Goal: Transaction & Acquisition: Purchase product/service

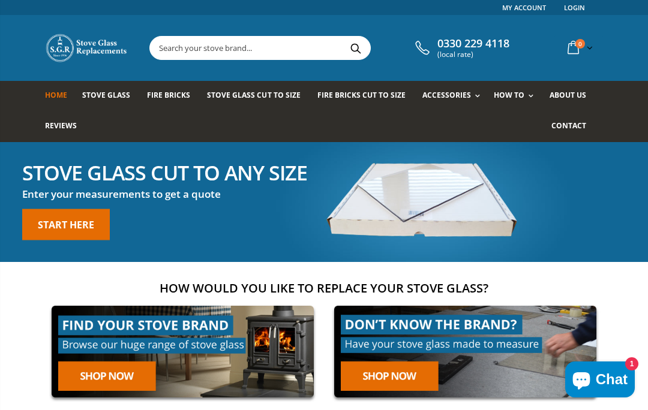
click at [245, 47] on input "text" at bounding box center [315, 48] width 331 height 23
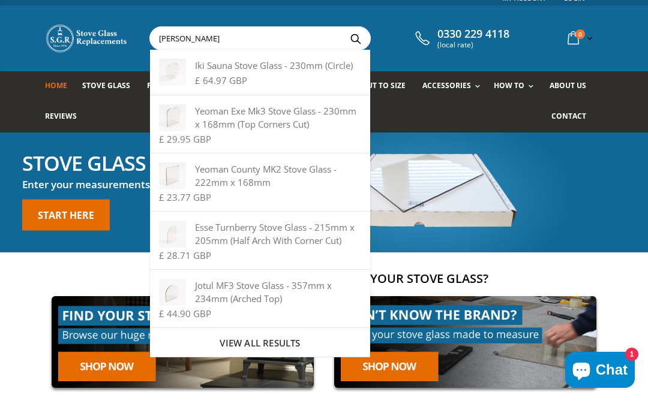
scroll to position [10, 0]
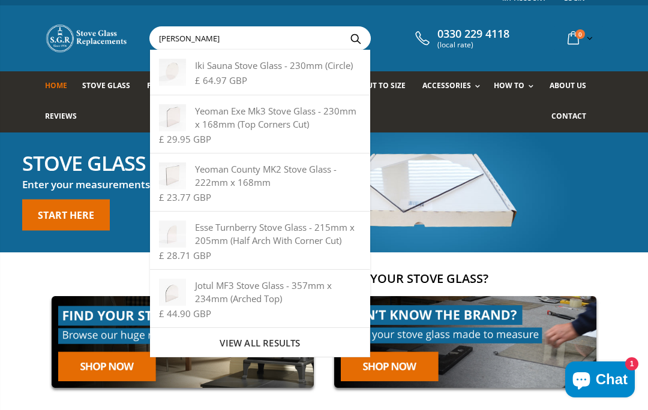
type input "Wells"
click at [557, 199] on div at bounding box center [324, 193] width 648 height 120
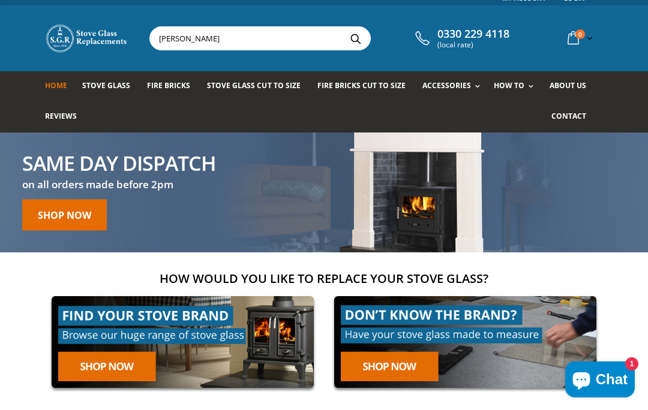
click at [86, 211] on link "Shop Now" at bounding box center [64, 214] width 85 height 31
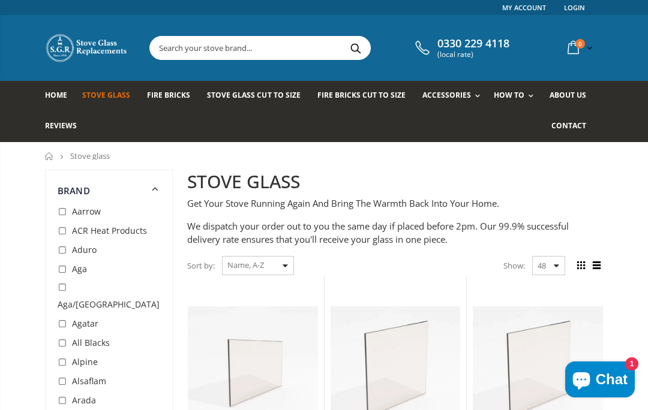
click at [280, 106] on link "Stove Glass Cut To Size" at bounding box center [258, 96] width 102 height 31
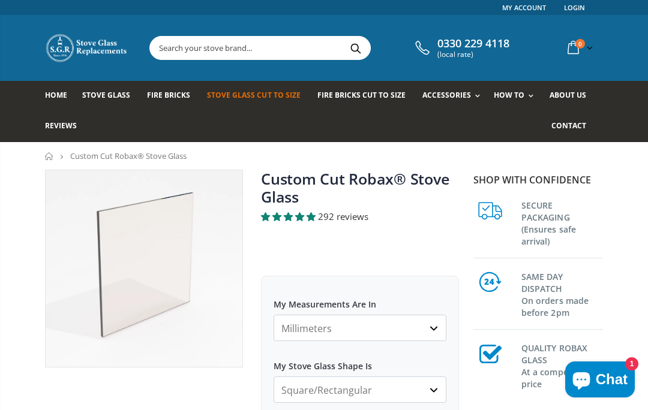
scroll to position [2, 0]
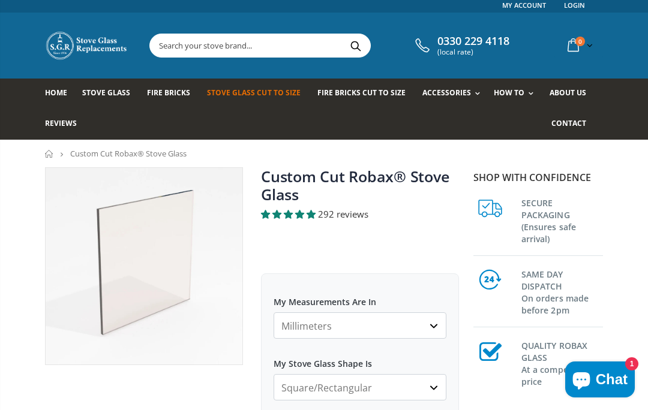
click at [439, 331] on select "Millimeters Centimeters Inches" at bounding box center [360, 326] width 173 height 26
click at [435, 328] on select "Millimeters Centimeters Inches" at bounding box center [360, 326] width 173 height 26
select select "mm"
click at [433, 394] on select "Square/Rectangular Arched Half Arch Both Top Corners Cut Single Corner Cut Slop…" at bounding box center [360, 387] width 173 height 26
click at [431, 391] on select "Square/Rectangular Arched Half Arch Both Top Corners Cut Single Corner Cut Slop…" at bounding box center [360, 387] width 173 height 26
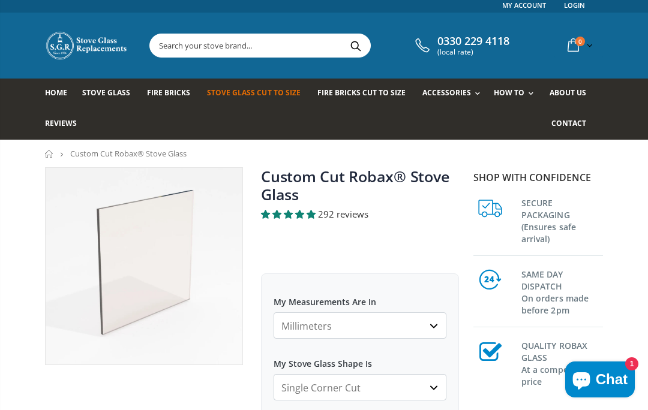
select select "square-rectangular"
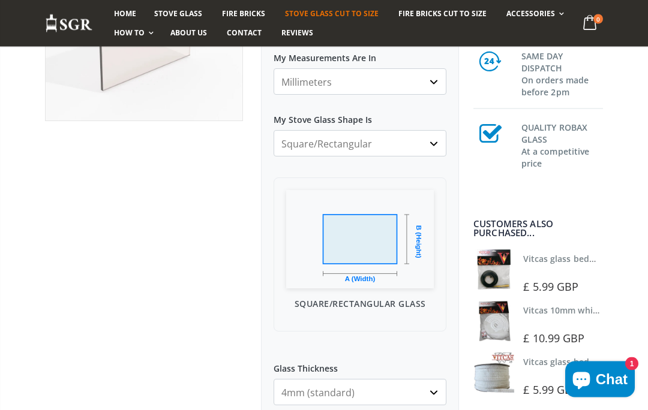
scroll to position [247, 0]
click at [431, 401] on select "4mm (standard) 5mm (gas fires with baffled flue) 3mm (For Use In Stoves With Th…" at bounding box center [360, 392] width 173 height 26
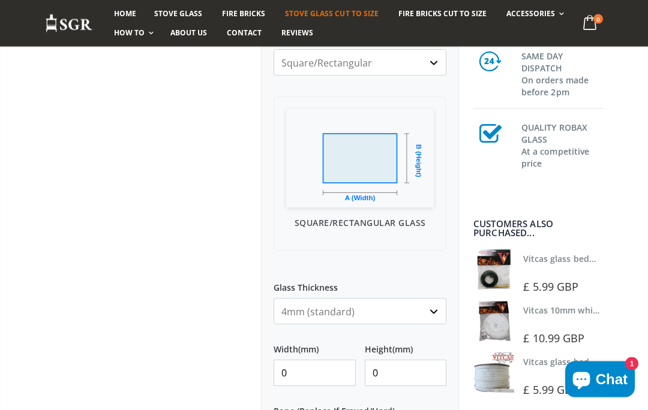
scroll to position [328, 0]
click at [338, 373] on input "0" at bounding box center [315, 372] width 82 height 26
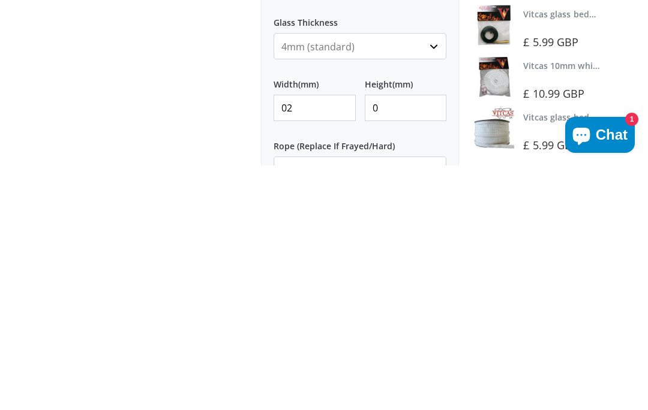
type input "0"
type input "275"
click at [409, 340] on input "0" at bounding box center [406, 353] width 82 height 26
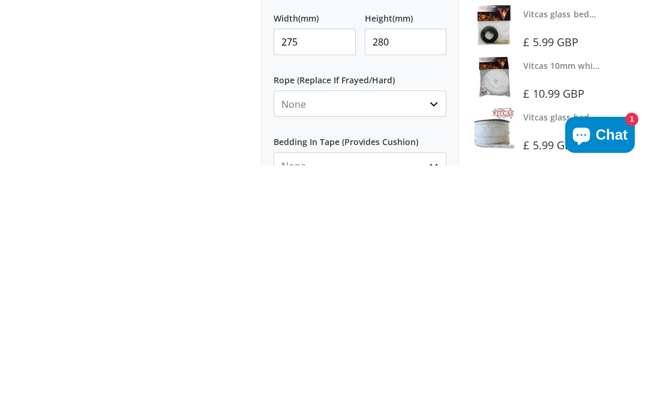
scroll to position [416, 0]
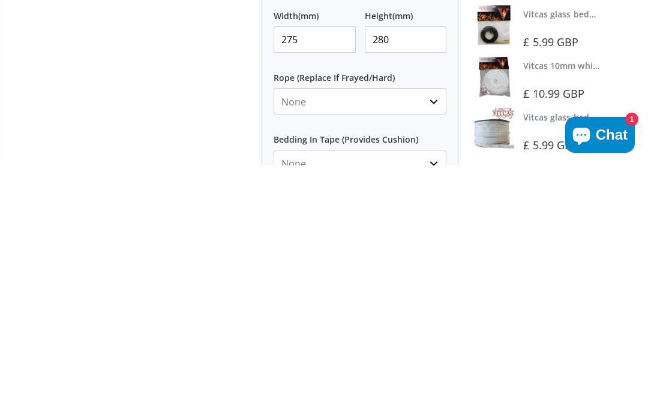
type input "280"
click at [431, 333] on select "None 3mm White 6mm White 8mm White 10mm White 12mm White 6mm Black 8mm Black 10…" at bounding box center [360, 346] width 173 height 26
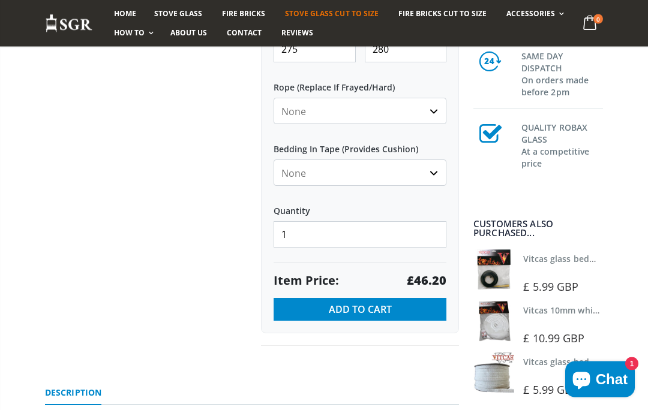
scroll to position [652, 0]
click at [366, 311] on span "Add to Cart" at bounding box center [360, 309] width 63 height 13
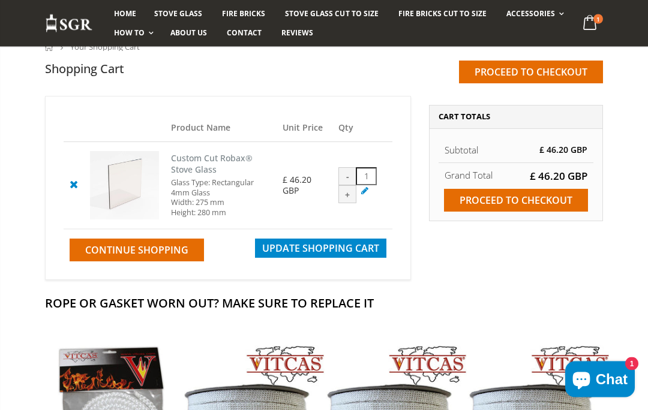
scroll to position [103, 0]
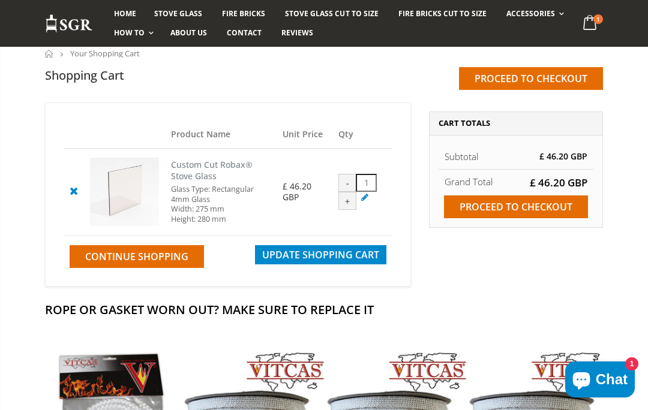
click at [520, 210] on input "Proceed to checkout" at bounding box center [516, 207] width 144 height 23
